Goal: Task Accomplishment & Management: Book appointment/travel/reservation

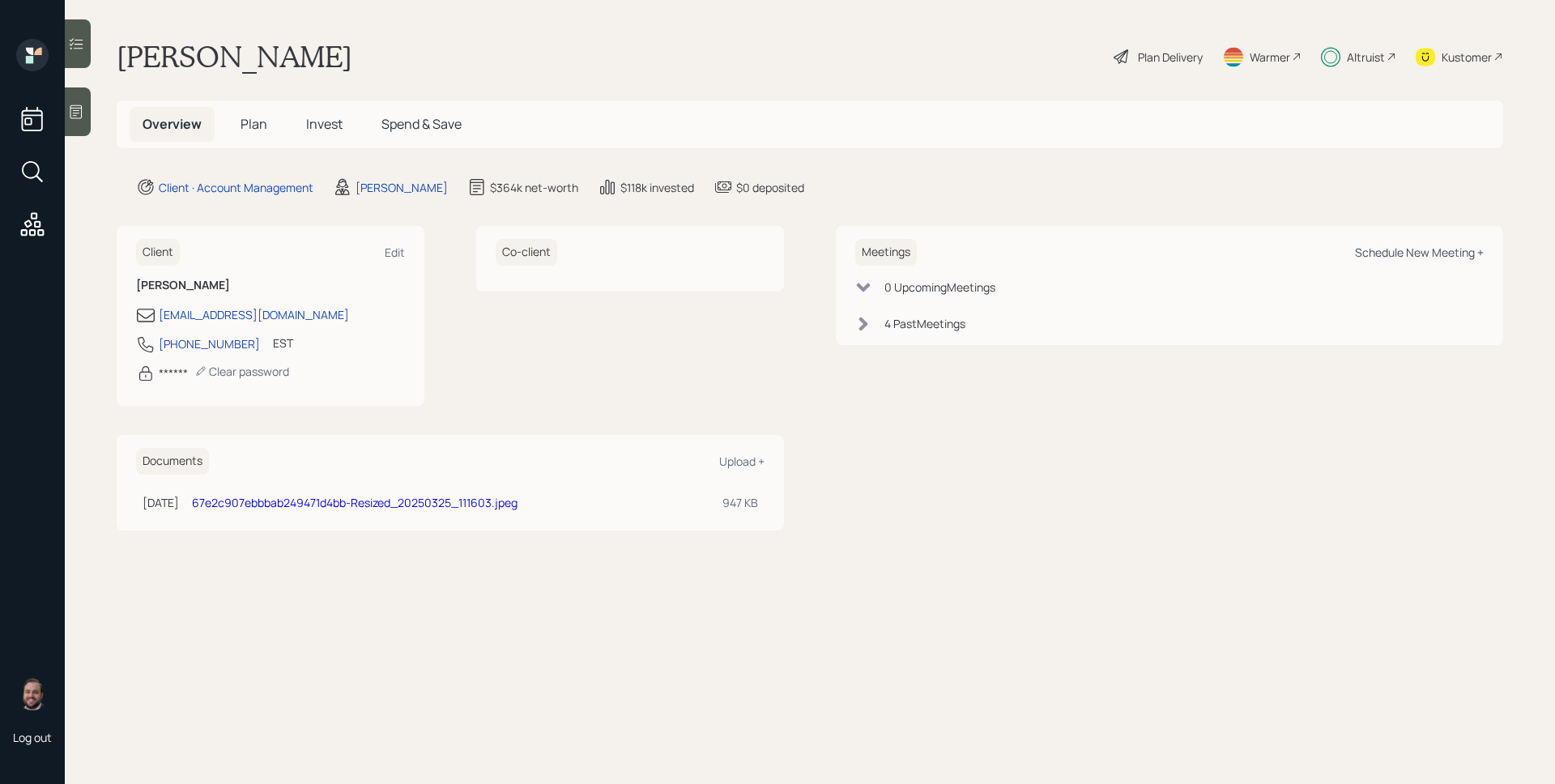
click at [1416, 259] on div "Schedule New Meeting +" at bounding box center [1419, 252] width 128 height 16
select select "d946c976-65aa-4529-ac9d-02c4f1114fc0"
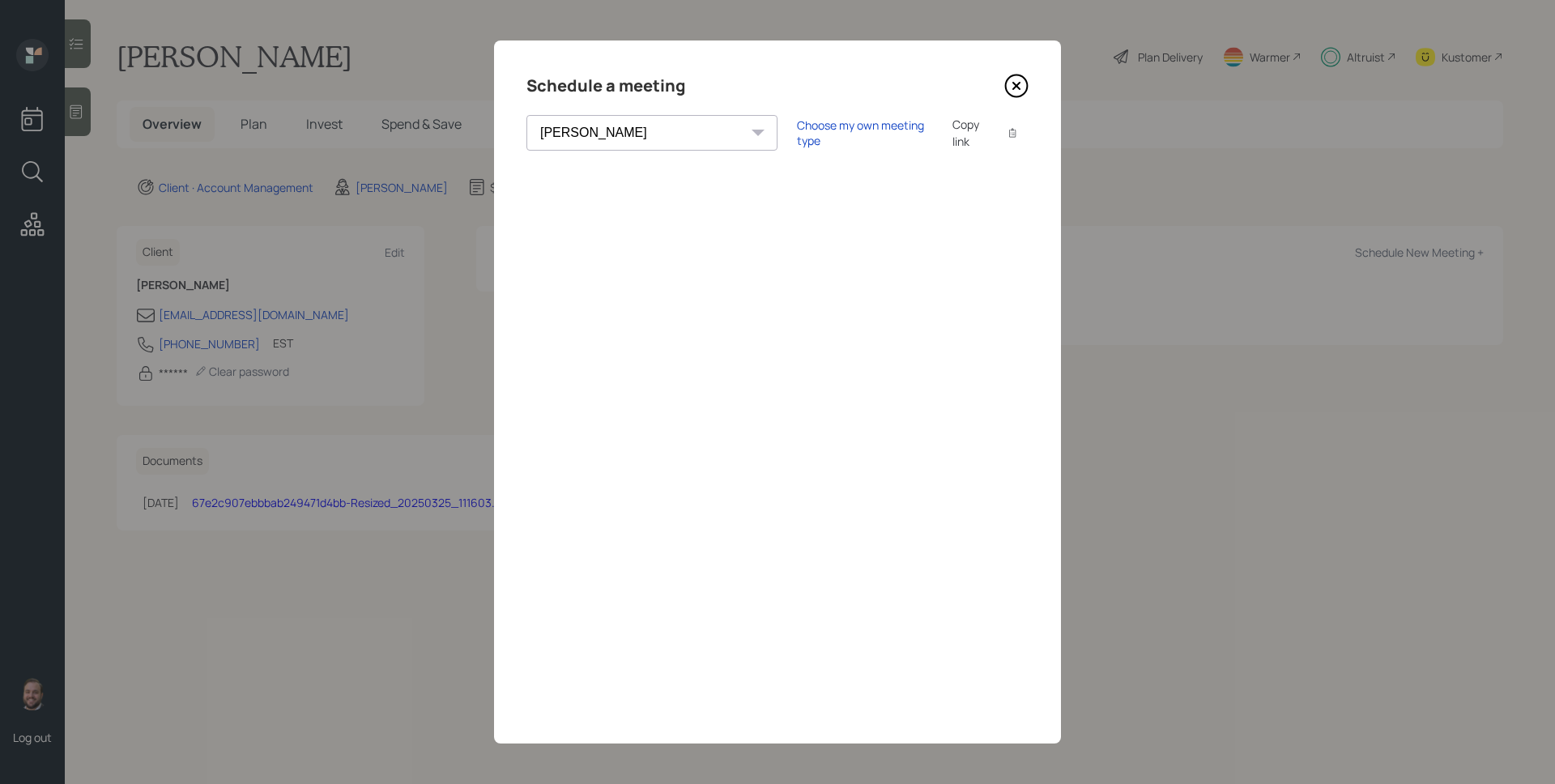
click at [1029, 86] on div "Schedule a meeting Theresa Spinello Matthew Burke Xavier Ross Eitan Bar-David I…" at bounding box center [778, 391] width 567 height 703
click at [1023, 86] on icon at bounding box center [1017, 86] width 24 height 24
